Goal: Task Accomplishment & Management: Complete application form

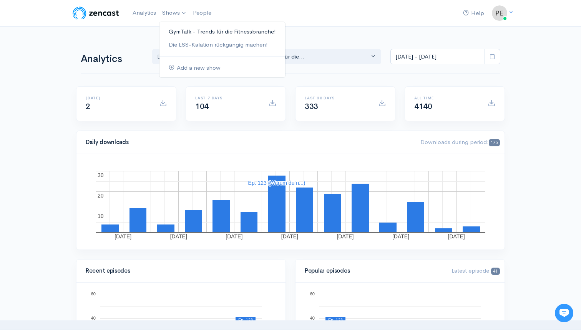
click at [188, 28] on link "GymTalk - Trends für die Fitnessbranche!" at bounding box center [223, 31] width 126 height 13
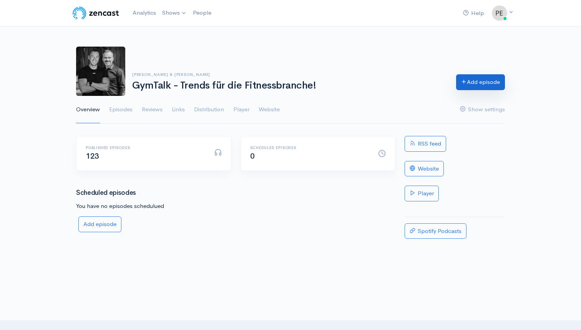
click at [468, 86] on link "Add episode" at bounding box center [480, 82] width 49 height 16
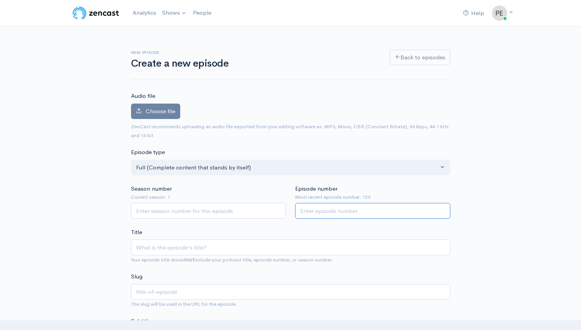
click at [318, 207] on input "Episode number" at bounding box center [372, 211] width 155 height 16
type input "124"
click at [220, 209] on input "Season number" at bounding box center [208, 211] width 155 height 16
type input "1"
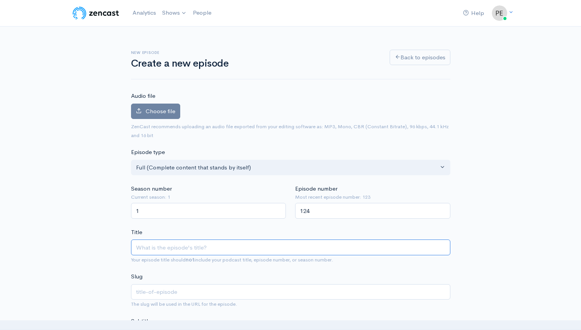
click at [176, 245] on input "Title" at bounding box center [291, 247] width 320 height 16
type input "N"
type input "n"
type input "Nie"
type input "nie"
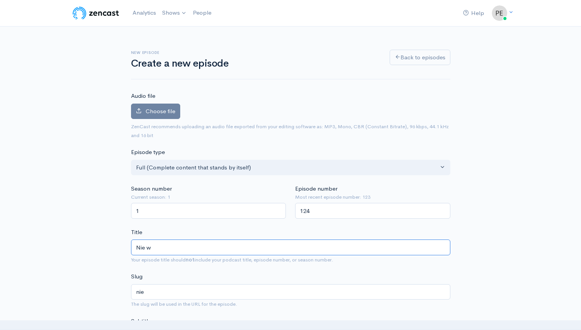
type input "Nie wi"
type input "nie-wi"
type input "Nie wie"
type input "nie-wie"
type input "Nie wied"
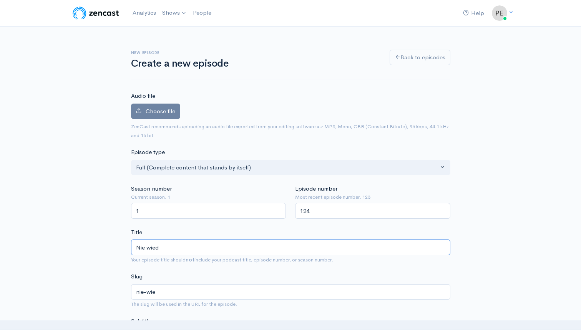
type input "nie-wied"
type input "Nie wieder"
type input "nie-wieder"
type input "Nie wieder k"
type input "nie-wieder-k"
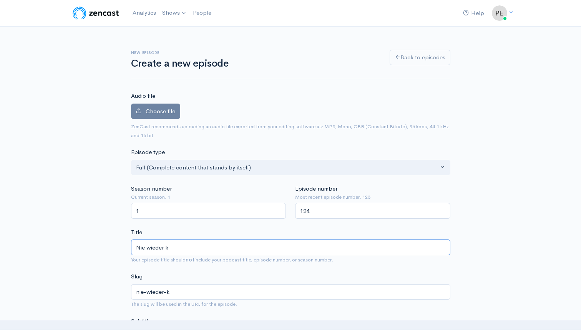
type input "Nie wieder ko"
type input "nie-wieder-ko"
type input "Nie wieder kos"
type input "nie-wieder-kos"
type input "Nie wieder kost"
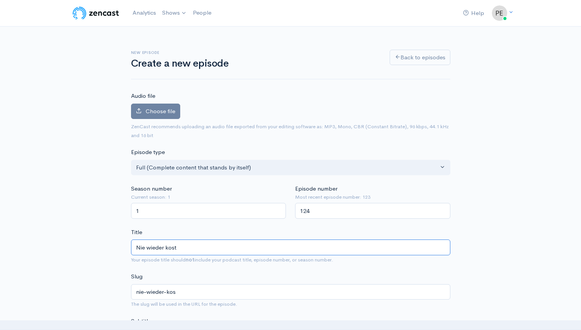
type input "nie-wieder-kost"
type input "Nie wieder kosten"
type input "nie-wieder-kosten"
type input "Nie wieder kostenl"
type input "nie-wieder-kostenl"
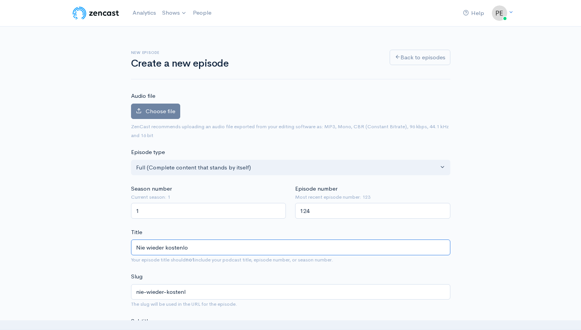
type input "Nie wieder kostenlos"
type input "nie-wieder-kostenlos"
type input "Nie wieder kostenlose"
type input "nie-wieder-kostenlose"
type input "Nie wieder kostenlose P"
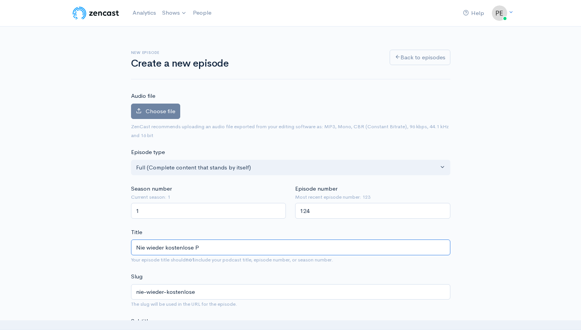
type input "nie-wieder-kostenlose-p"
type input "Nie wieder kostenlose Po"
type input "nie-wieder-kostenlose-po"
type input "Nie wieder kostenlose Por"
type input "nie-wieder-kostenlose-por"
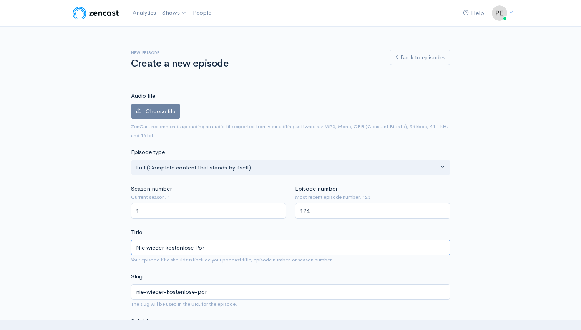
type input "Nie wieder kostenlose Porb"
type input "nie-wieder-kostenlose-porb"
type input "Nie wieder kostenlose Porbel"
type input "nie-wieder-kostenlose-porbel"
type input "Nie wieder kostenlose Porbe"
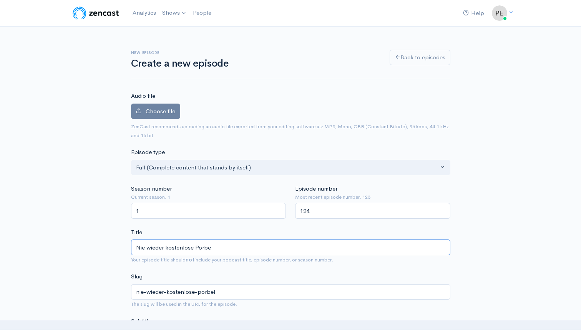
type input "nie-wieder-kostenlose-porbe"
type input "Nie wieder kostenlose Porbet"
type input "nie-wieder-kostenlose-porbet"
type input "Nie wieder kostenlose Porbetra"
type input "nie-wieder-kostenlose-porbetra"
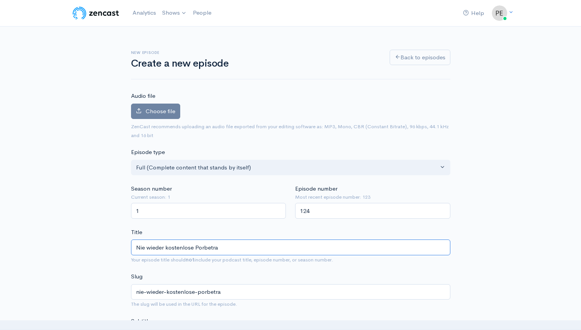
type input "Nie wieder kostenlose Porbetrai"
type input "nie-wieder-kostenlose-porbetrai"
type input "Nie wieder kostenlose Porbetrain"
type input "nie-wieder-kostenlose-porbetrain"
type input "Nie wieder kostenlose Porbetrainin"
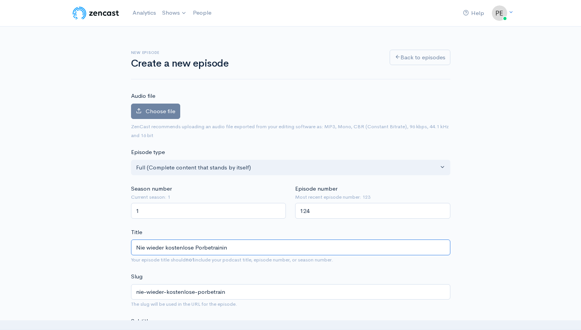
type input "nie-wieder-kostenlose-porbetrainin"
type input "Nie wieder kostenlose Porbetraining"
type input "nie-wieder-kostenlose-porbetraining"
type input "Nie wieder kostenlose Porbetrainings"
type input "nie-wieder-kostenlose-porbetrainings"
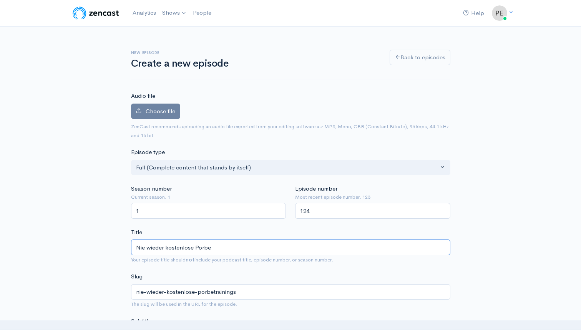
type input "Nie wieder kostenlose Porb"
type input "nie-wieder-kostenlose-porb"
type input "Nie wieder kostenlose Por"
type input "nie-wieder-kostenlose-por"
type input "Nie wieder kostenlose Po"
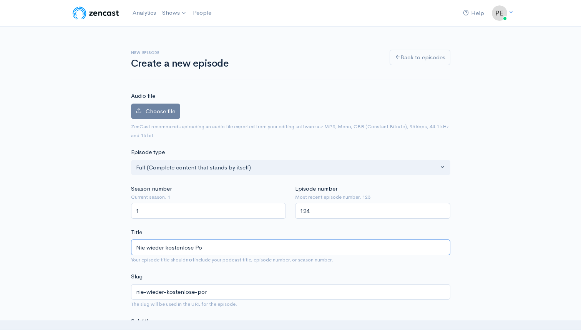
type input "nie-wieder-kostenlose-po"
type input "Nie wieder kostenlose P"
type input "nie-wieder-kostenlose-p"
type input "Nie wieder kostenlose Pr"
type input "nie-wieder-kostenlose-pr"
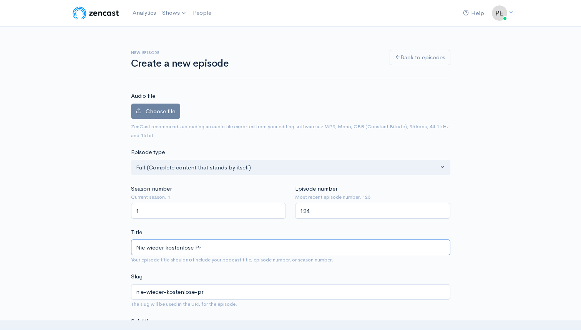
type input "Nie wieder kostenlose Pro"
type input "nie-wieder-kostenlose-pro"
type input "Nie wieder kostenlose Prob"
type input "nie-wieder-kostenlose-prob"
type input "Nie wieder kostenlose Probe"
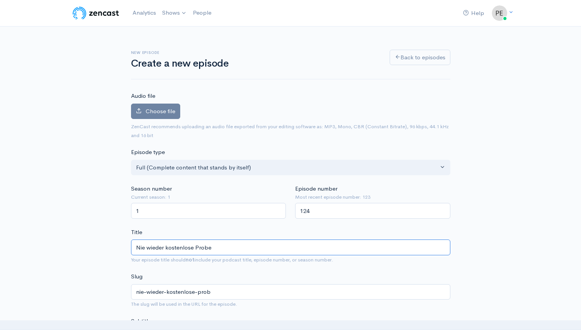
type input "nie-wieder-kostenlose-probe"
type input "Nie wieder kostenlose Probet"
type input "nie-wieder-kostenlose-probet"
type input "Nie wieder kostenlose Probetra"
type input "nie-wieder-kostenlose-probetra"
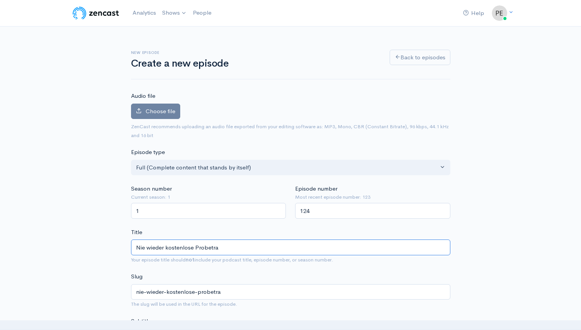
type input "Nie wieder kostenlose Probetrai"
type input "nie-wieder-kostenlose-probetrai"
type input "Nie wieder kostenlose Probetrain"
type input "nie-wieder-kostenlose-probetrain"
type input "Nie wieder kostenlose Probetrainin"
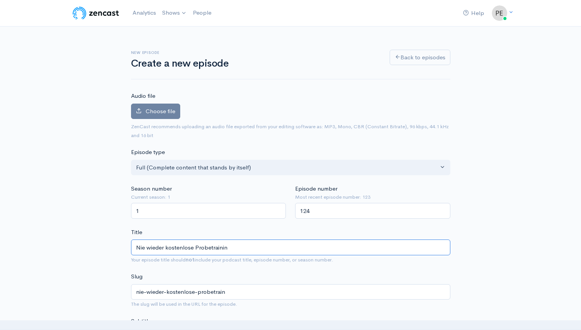
type input "nie-wieder-kostenlose-probetrainin"
type input "Nie wieder kostenlose Probetraining"
type input "nie-wieder-kostenlose-probetraining"
type input "Nie wieder kostenlose Probetrainings"
type input "nie-wieder-kostenlose-probetrainings"
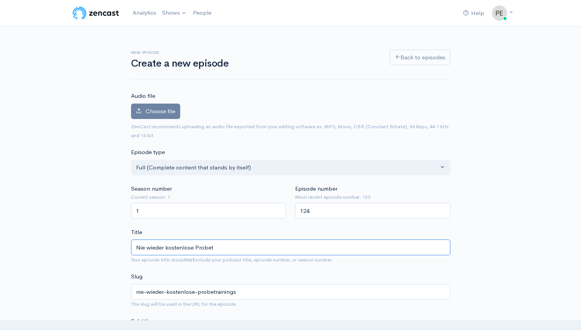
type input "Nie wieder kostenlose Probe"
type input "nie-wieder-kostenlose-probe"
type input "Nie wieder kostenlose Probet"
type input "nie-wieder-kostenlose-probet"
type input "Nie wieder kostenlose Probetra"
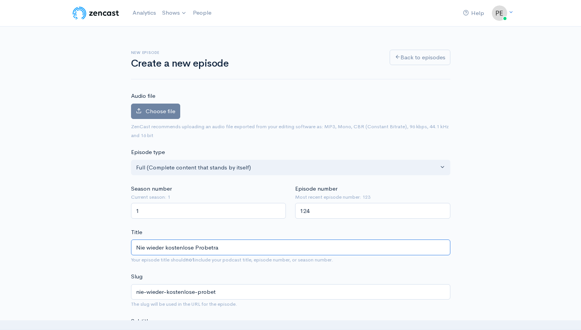
type input "nie-wieder-kostenlose-probetra"
type input "Nie wieder kostenlose Probetrai"
type input "nie-wieder-kostenlose-probetrai"
type input "Nie wieder kostenlose Probetrain"
type input "nie-wieder-kostenlose-probetrain"
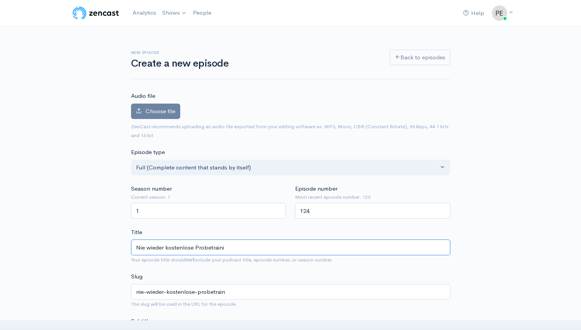
type input "Nie wieder kostenlose Probetrainin"
type input "nie-wieder-kostenlose-probetrainin"
type input "Nie wieder kostenlose Probetraining"
type input "nie-wieder-kostenlose-probetraining"
type input "Nie wieder kostenlose Probetrainings"
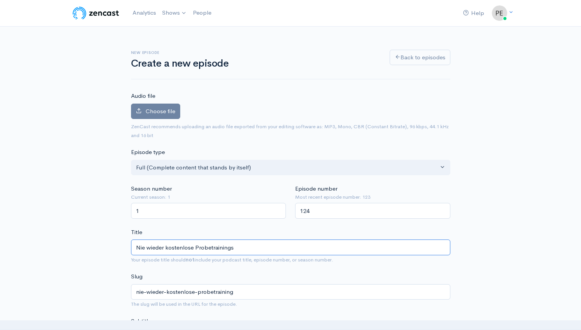
type input "nie-wieder-kostenlose-probetrainings"
type input "Nie wieder kostenlose Probetrainings - d"
type input "nie-wieder-kostenlose-probetrainings-d"
type input "Nie wieder kostenlose Probetrainings - die"
type input "nie-wieder-kostenlose-probetrainings-die"
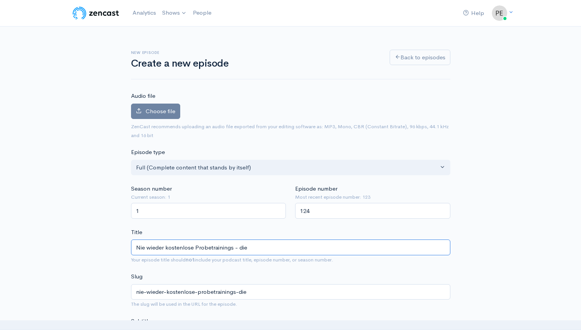
type input "Nie wieder kostenlose Probetrainings - di"
type input "nie-wieder-kostenlose-probetrainings-di"
type input "Nie wieder kostenlose Probetrainings - d"
type input "nie-wieder-kostenlose-probetrainings-d"
type input "Nie wieder kostenlose Probetrainings -"
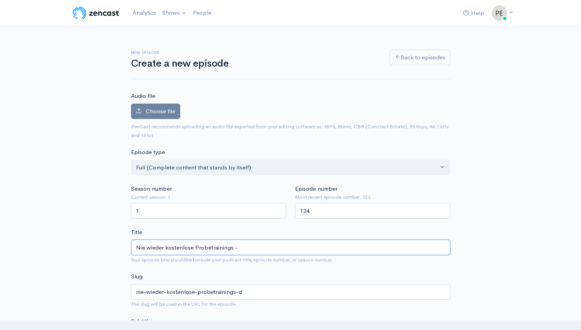
type input "nie-wieder-kostenlose-probetrainings"
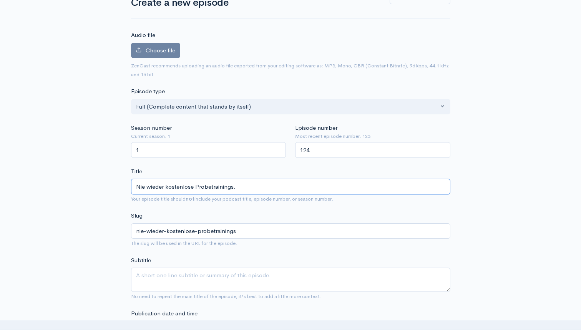
scroll to position [72, 0]
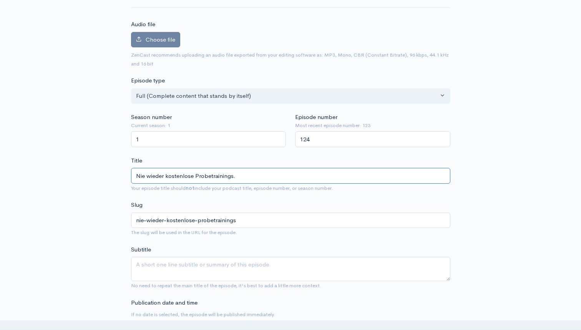
type input "Nie wieder kostenlose Probetrainings."
click at [158, 270] on textarea "Subtitle" at bounding box center [291, 268] width 320 height 24
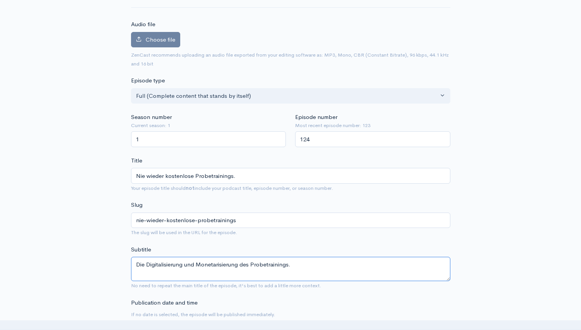
drag, startPoint x: 241, startPoint y: 263, endPoint x: 198, endPoint y: 263, distance: 43.1
click at [198, 263] on textarea "Die Digitalisierung und Monetarisierung des Probetrainings." at bounding box center [291, 268] width 320 height 24
paste textarea "monetarisierung"
click at [202, 262] on textarea "Die Digitalisierung und monetarisierung des Probetrainings." at bounding box center [291, 268] width 320 height 24
type textarea "Die Digitalisierung und Monetarisierung des Probetrainings."
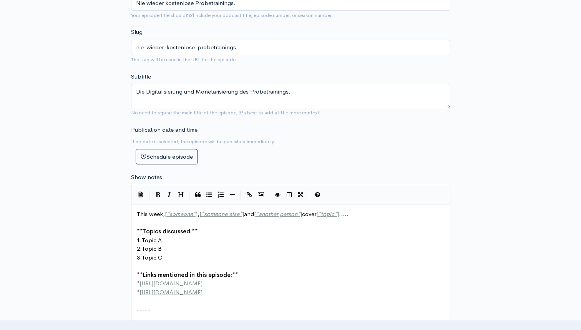
scroll to position [3, 0]
type textarea "This week, [*someone*], [*someone else*] and [*another person*] cover [*topic*]…"
drag, startPoint x: 356, startPoint y: 213, endPoint x: 139, endPoint y: 204, distance: 217.8
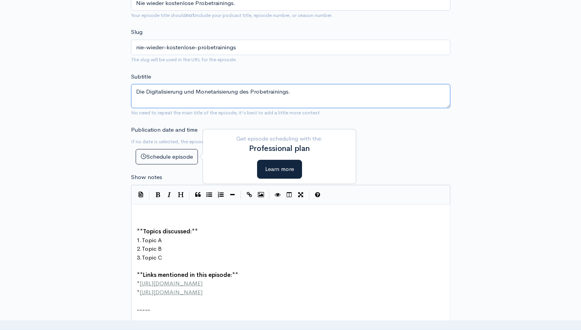
click at [311, 95] on textarea "Die Digitalisierung und Monetarisierung des Probetrainings." at bounding box center [291, 96] width 320 height 24
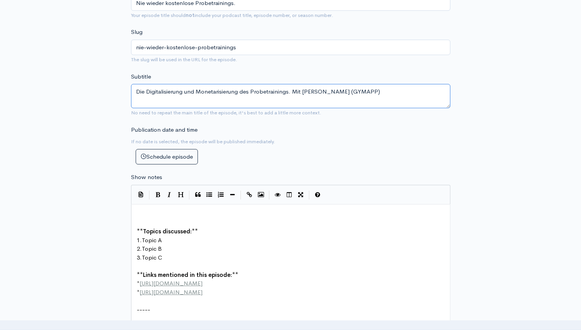
type textarea "Die Digitalisierung und Monetarisierung des Probetrainings. Mit Robins Lausch (…"
type textarea "**Topics discussed:**"
drag, startPoint x: 200, startPoint y: 235, endPoint x: 136, endPoint y: 230, distance: 64.1
drag, startPoint x: 166, startPoint y: 239, endPoint x: 143, endPoint y: 241, distance: 23.9
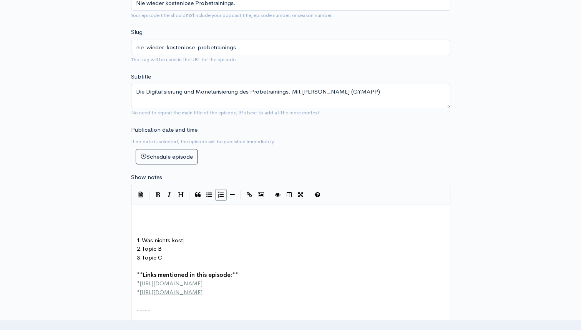
type textarea "Was nichts kosts"
type textarea "et ist nichts wert."
type textarea "opic B"
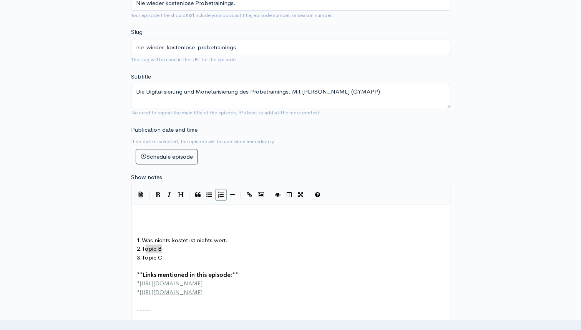
drag, startPoint x: 164, startPoint y: 249, endPoint x: 145, endPoint y: 248, distance: 19.3
type textarea "Mintuen"
type textarea "utengenaue Abrechnunge"
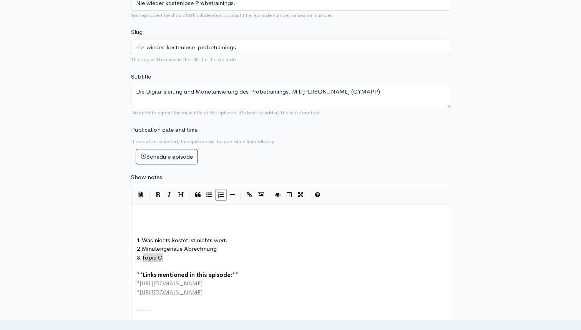
drag, startPoint x: 162, startPoint y: 256, endPoint x: 143, endPoint y: 258, distance: 19.8
type textarea "e"
type textarea "Neukundengewinnung - Der Leasd"
type textarea "d gehört dem"
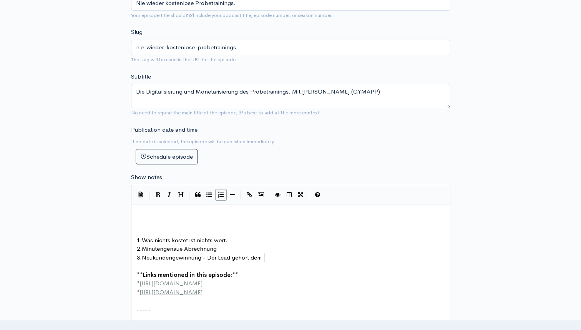
scroll to position [3, 36]
type textarea "next level."
type textarea "xample.com"
type textarea "http://second-example.com"
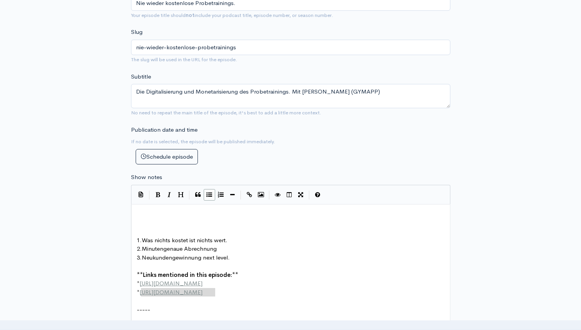
drag, startPoint x: 220, startPoint y: 291, endPoint x: 141, endPoint y: 291, distance: 78.8
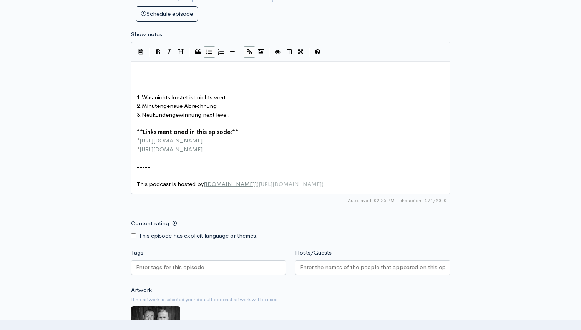
scroll to position [388, 0]
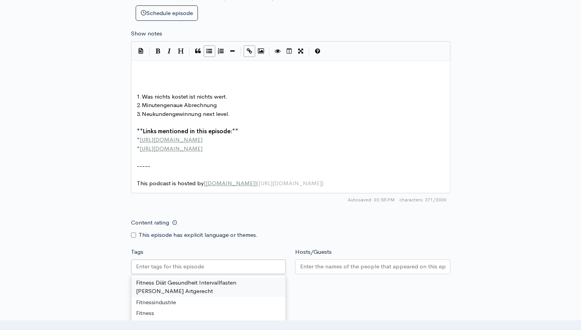
click at [193, 263] on input "Tags" at bounding box center [170, 266] width 69 height 9
click at [319, 267] on input "Hosts/Guests" at bounding box center [372, 266] width 145 height 9
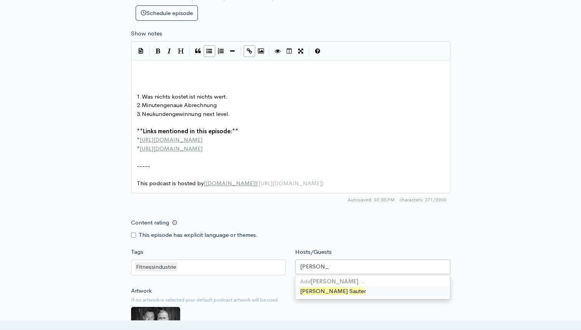
type input "Jens Sauter"
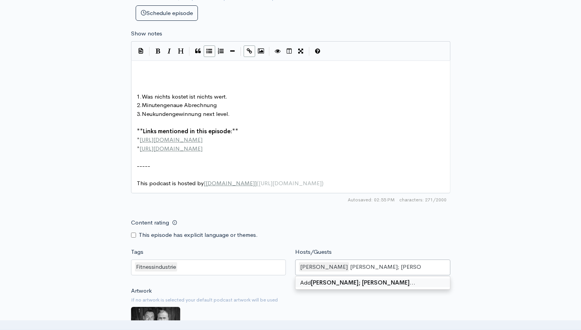
type input "Peter Hinojal; Robin Lausch"
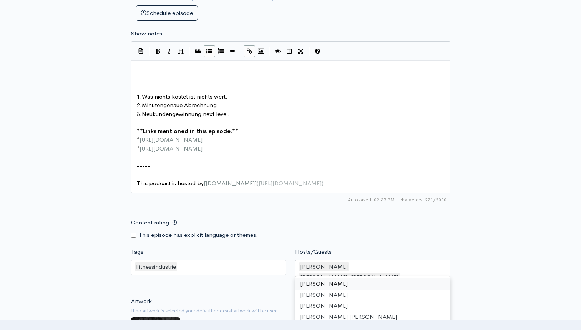
click at [386, 210] on form "Audio file Choose file 0 ZenCast recommends uploading an audio file exported fr…" at bounding box center [291, 78] width 320 height 749
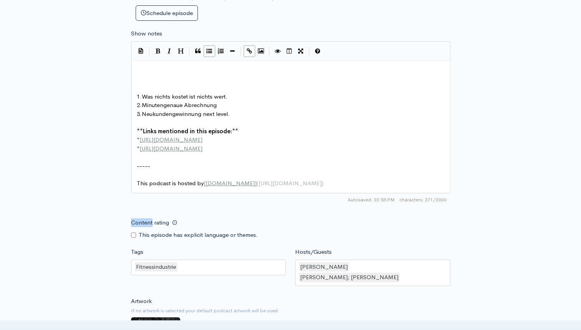
click at [386, 210] on form "Audio file Choose file 0 ZenCast recommends uploading an audio file exported fr…" at bounding box center [291, 78] width 320 height 749
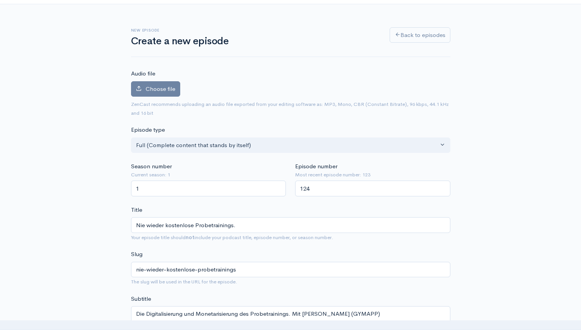
scroll to position [30, 0]
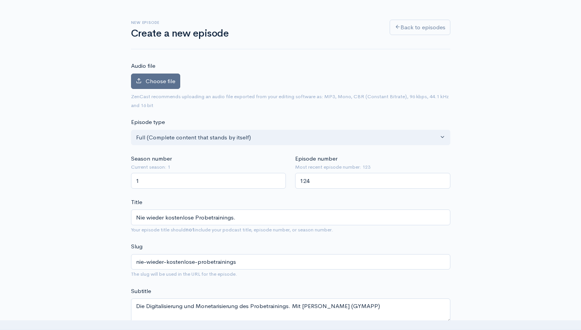
click at [155, 82] on span "Choose file" at bounding box center [161, 80] width 30 height 7
click at [0, 0] on input "Choose file" at bounding box center [0, 0] width 0 height 0
click at [154, 82] on span "Choose file" at bounding box center [161, 80] width 30 height 7
click at [0, 0] on input "Choose file" at bounding box center [0, 0] width 0 height 0
click at [162, 82] on span "Choose file" at bounding box center [161, 80] width 30 height 7
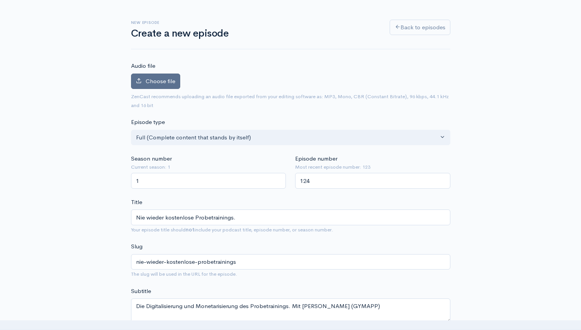
click at [0, 0] on input "Choose file" at bounding box center [0, 0] width 0 height 0
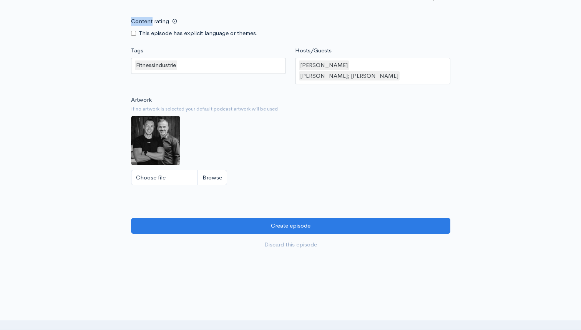
scroll to position [653, 0]
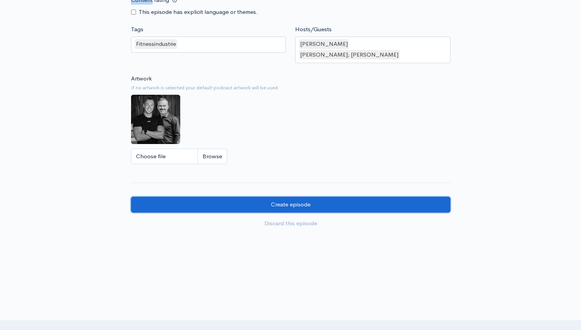
click at [293, 196] on input "Create episode" at bounding box center [291, 204] width 320 height 16
